Goal: Navigation & Orientation: Go to known website

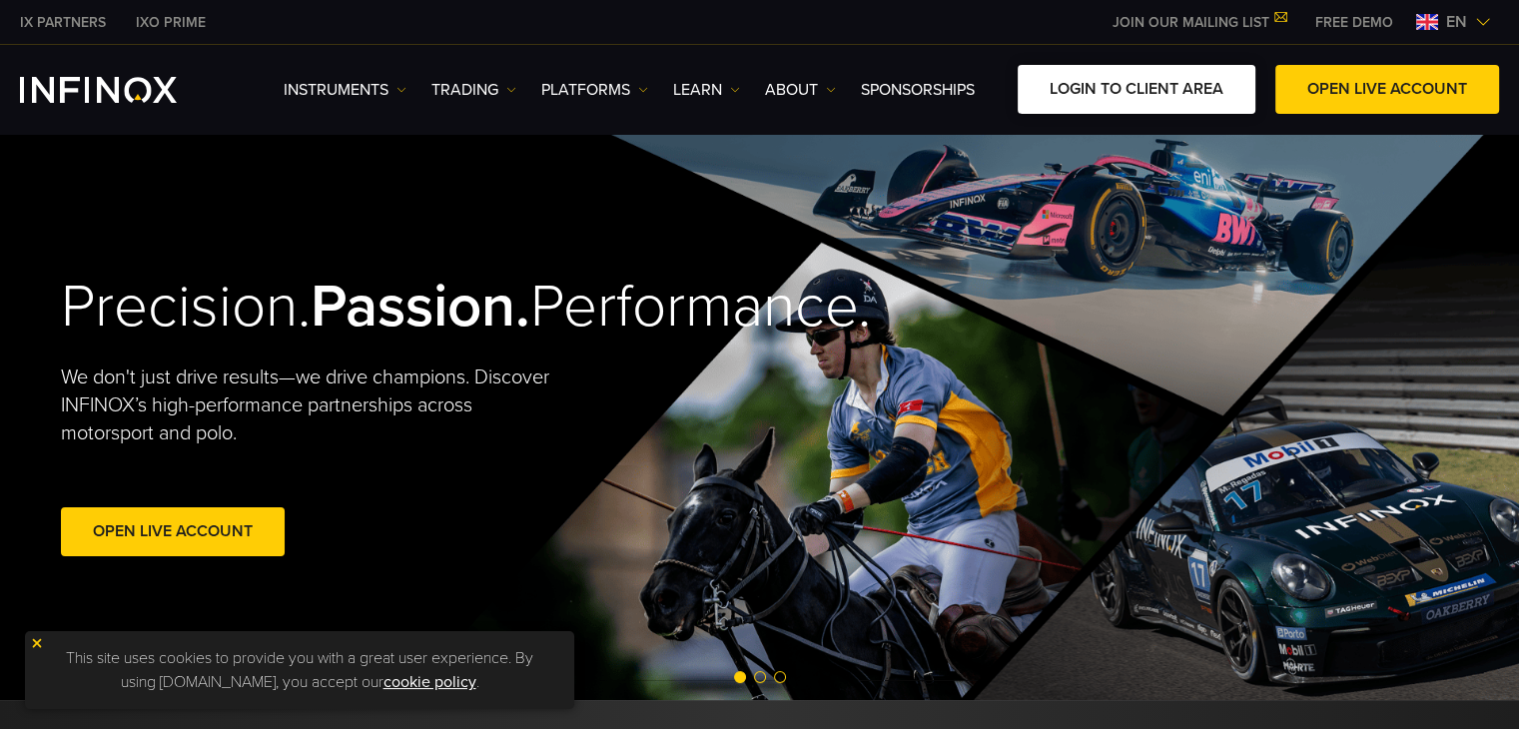
click at [1135, 104] on link "LOGIN TO CLIENT AREA" at bounding box center [1137, 89] width 238 height 49
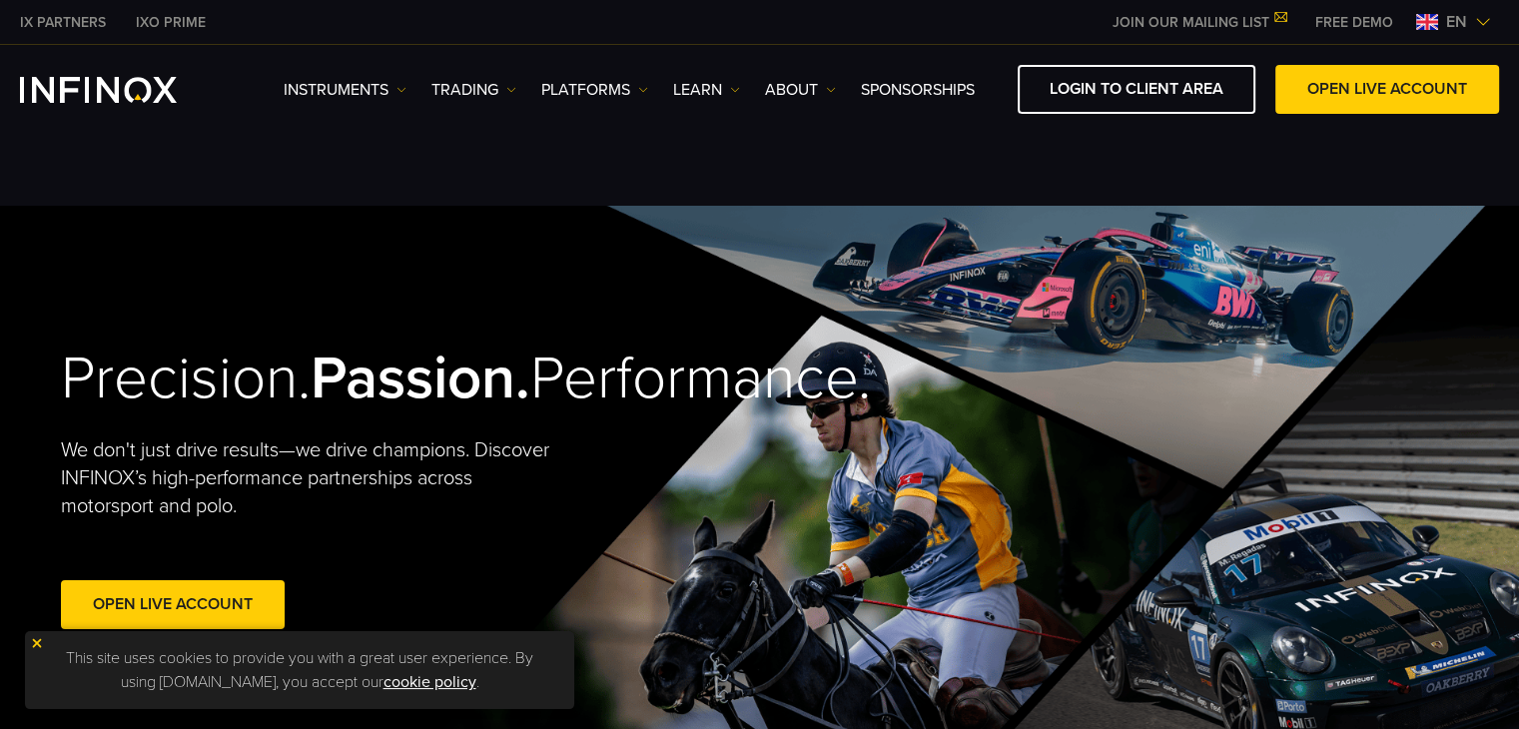
click at [1442, 22] on span "en" at bounding box center [1456, 22] width 37 height 24
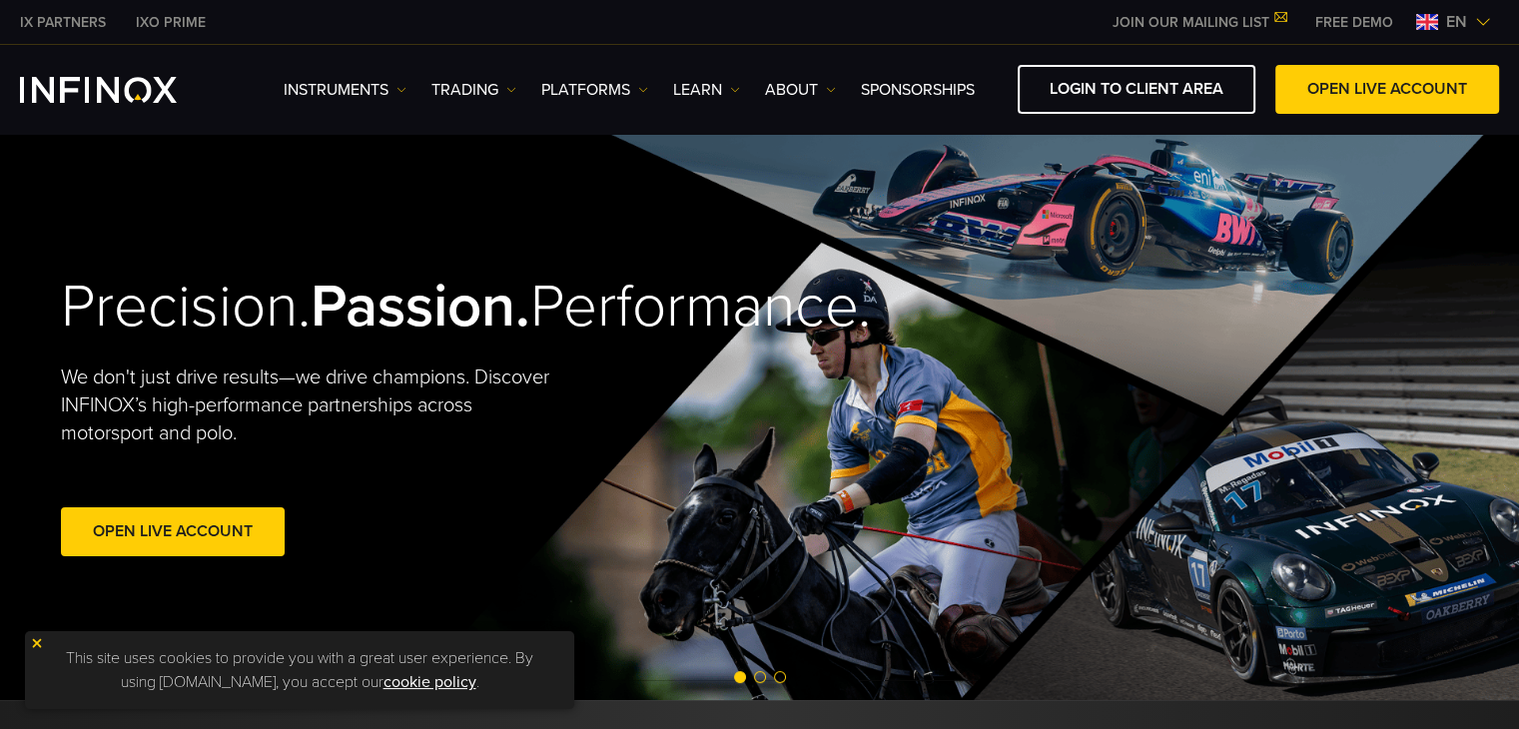
click at [1486, 21] on img at bounding box center [1483, 22] width 16 height 16
click at [1475, 29] on img at bounding box center [1483, 22] width 16 height 16
click at [1476, 26] on img at bounding box center [1483, 22] width 16 height 16
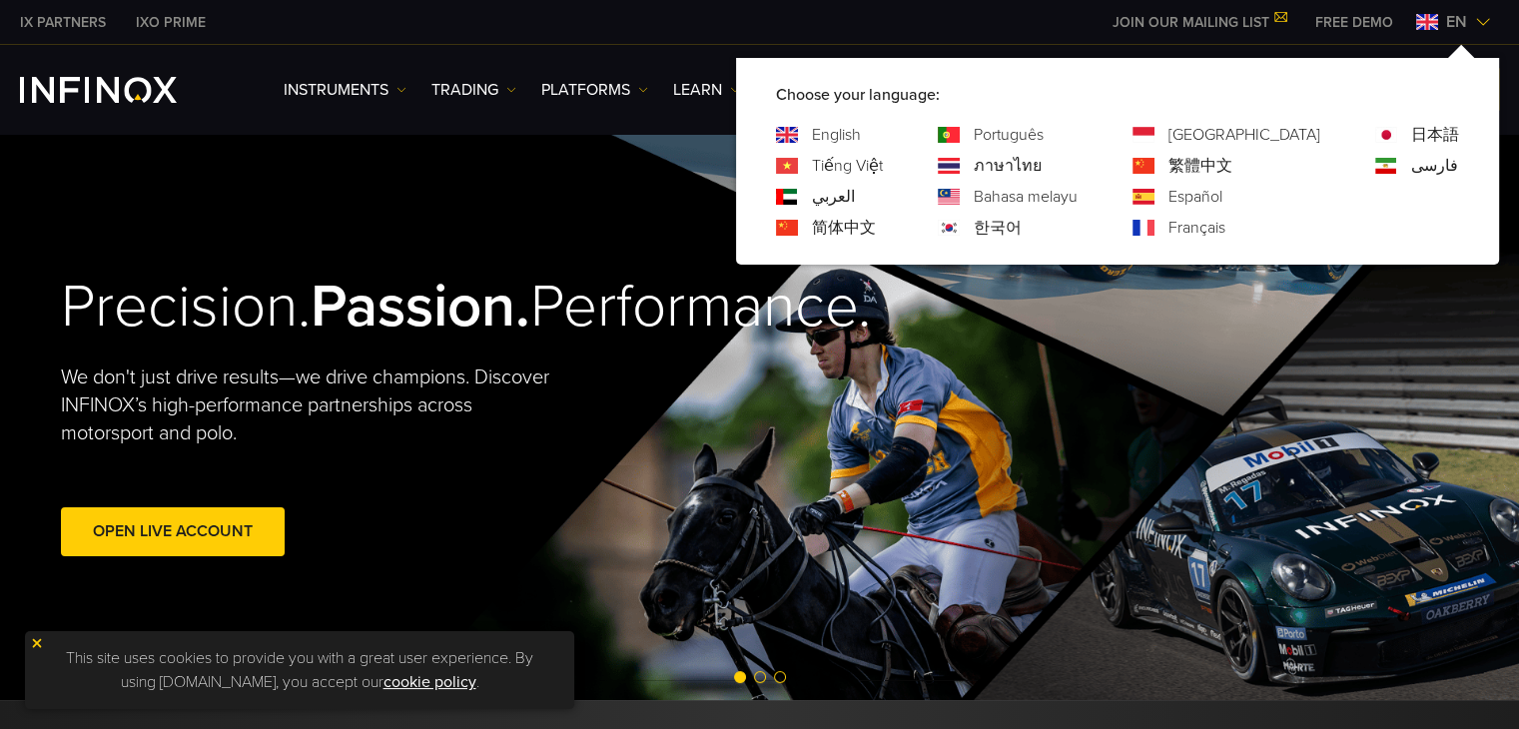
click at [1044, 134] on link "Português" at bounding box center [1009, 135] width 70 height 24
